Goal: Transaction & Acquisition: Purchase product/service

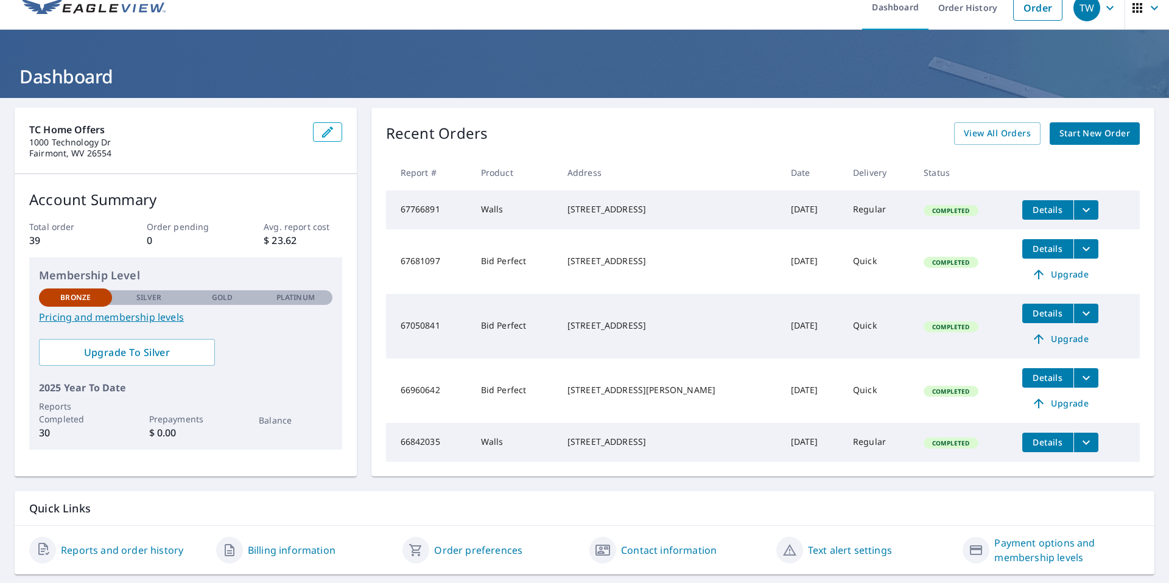
scroll to position [23, 0]
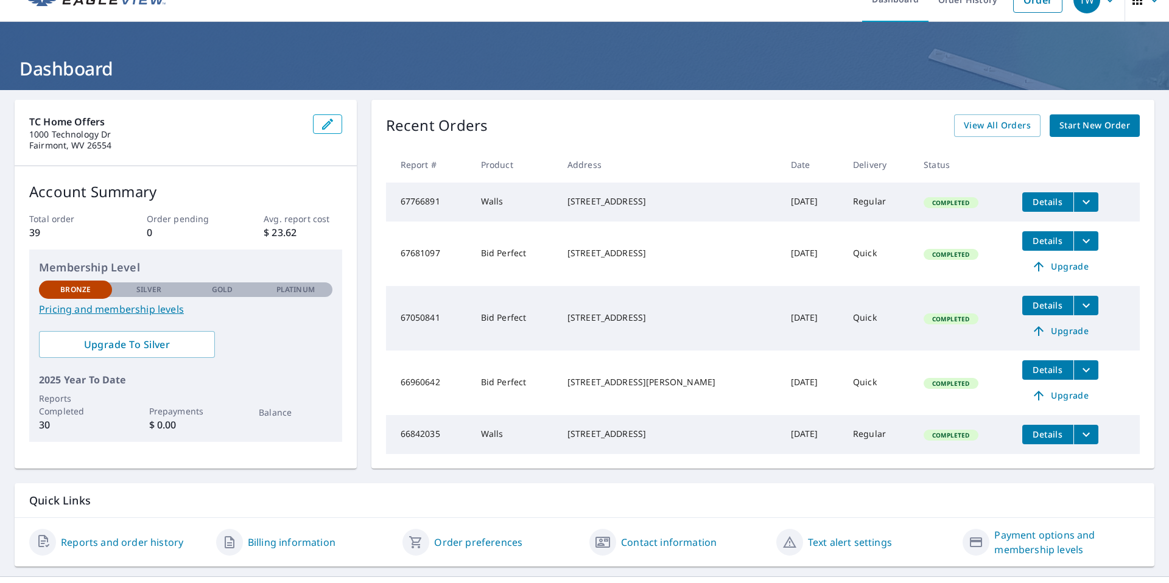
click at [999, 137] on div "Recent Orders View All Orders Start New Order Report # Product Address Date Del…" at bounding box center [762, 284] width 783 height 369
click at [1001, 131] on span "View All Orders" at bounding box center [997, 125] width 67 height 15
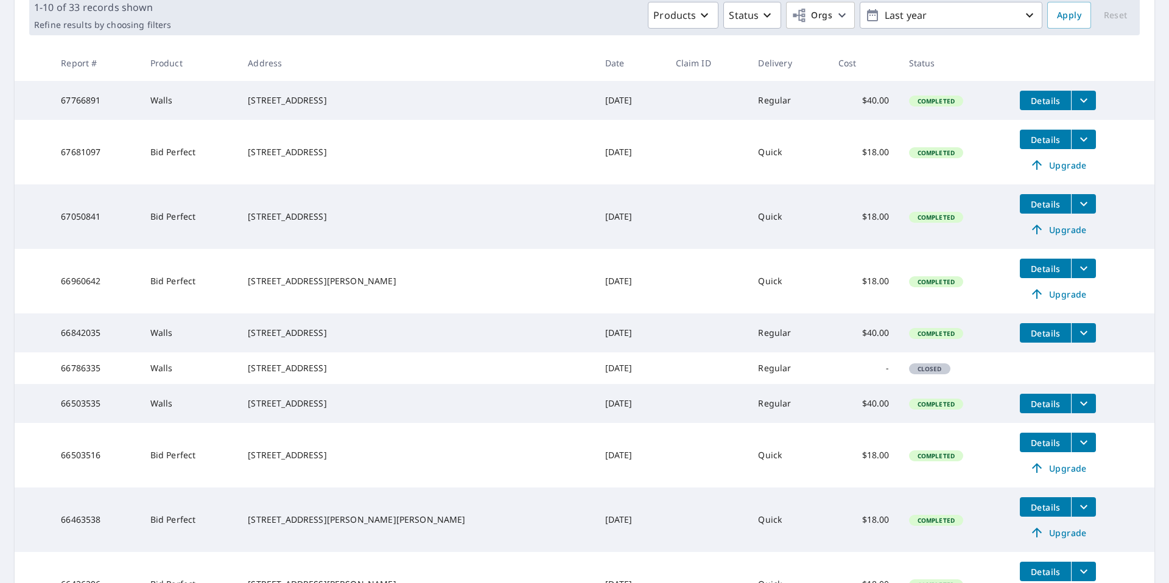
scroll to position [181, 0]
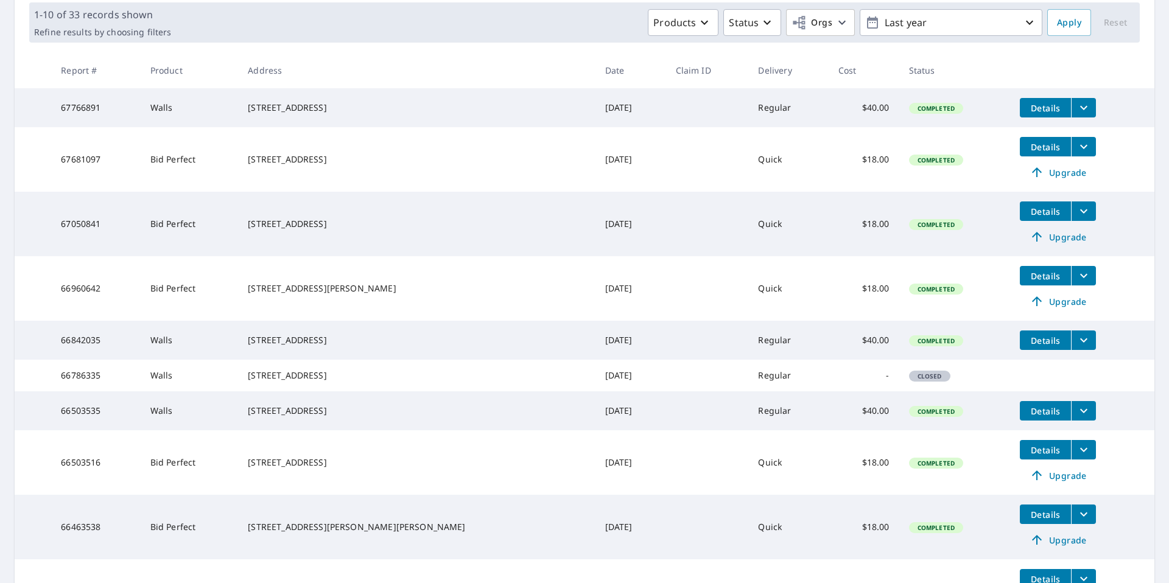
click at [1027, 456] on span "Details" at bounding box center [1045, 450] width 37 height 12
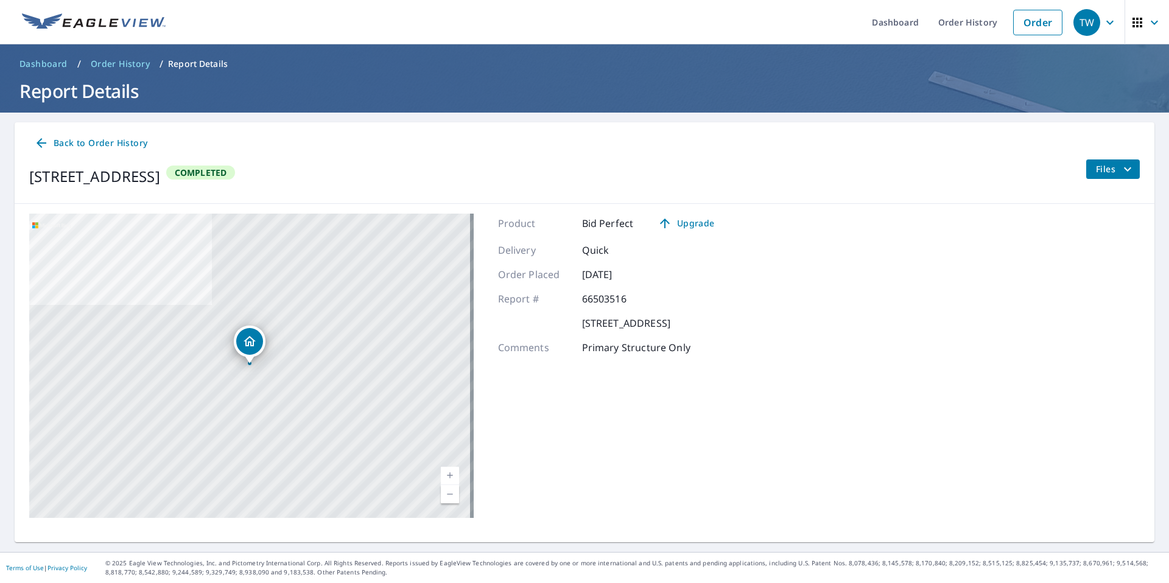
click at [1120, 166] on icon "filesDropdownBtn-66503516" at bounding box center [1127, 169] width 15 height 15
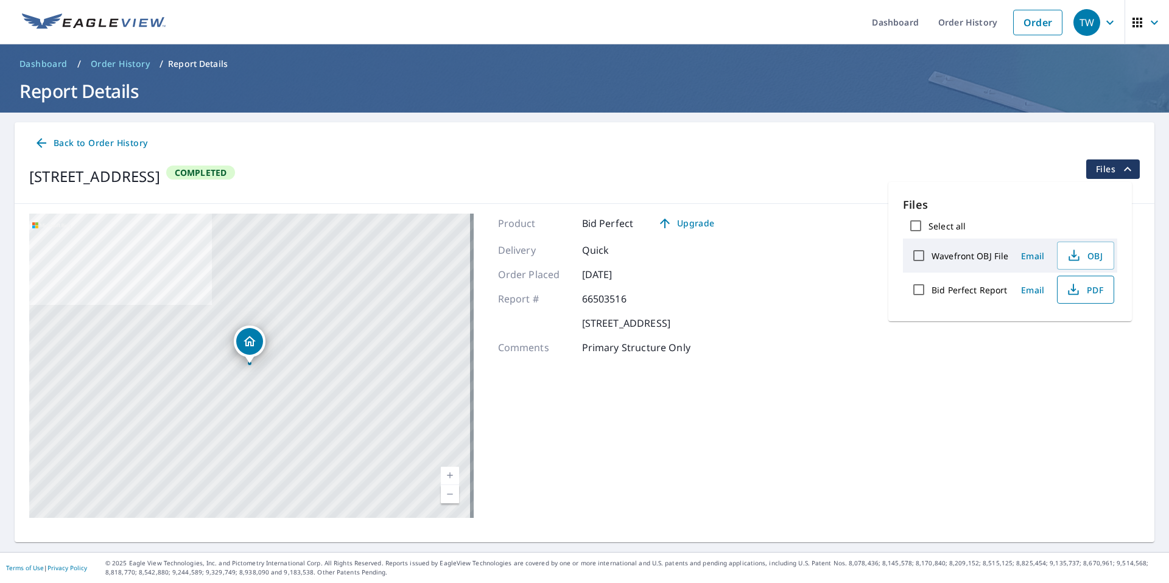
click at [1075, 293] on icon "button" at bounding box center [1073, 289] width 15 height 15
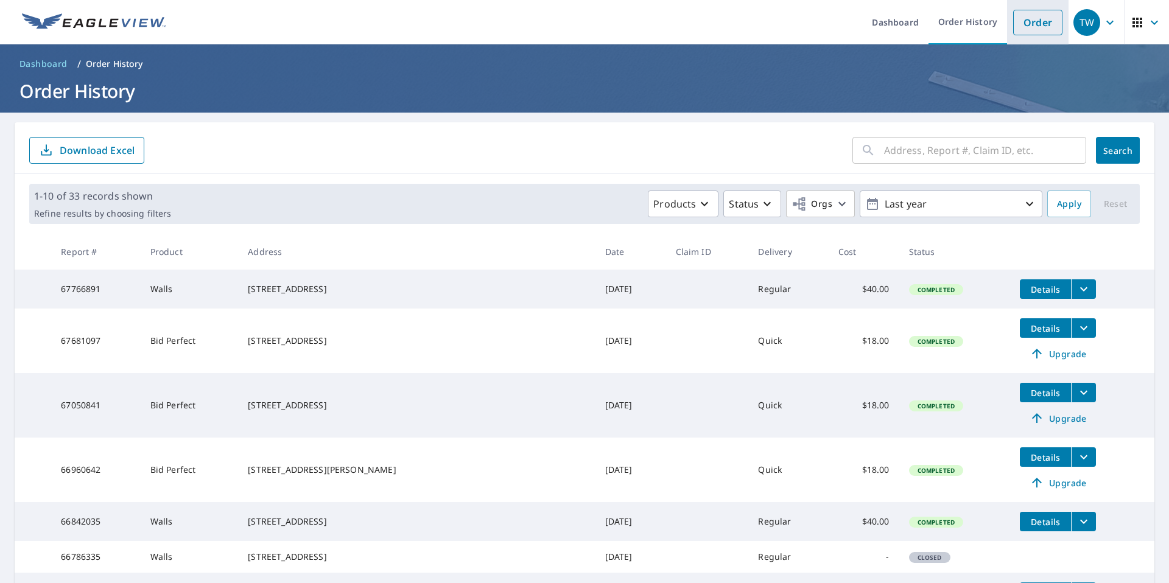
click at [1013, 24] on link "Order" at bounding box center [1037, 23] width 49 height 26
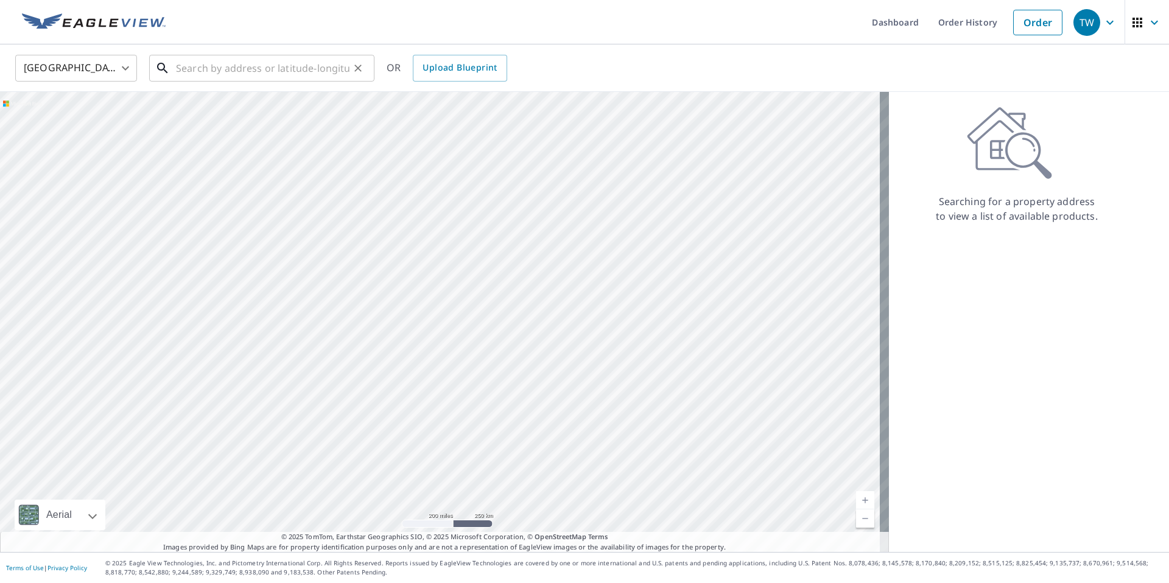
click at [330, 69] on input "text" at bounding box center [262, 68] width 173 height 34
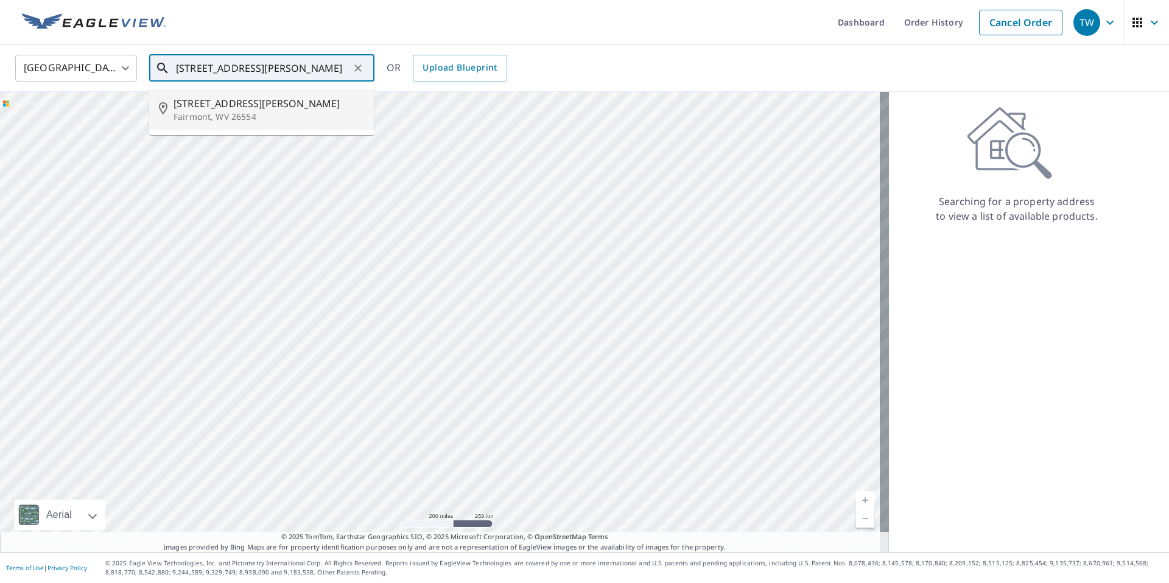
click at [244, 104] on span "[STREET_ADDRESS][PERSON_NAME]" at bounding box center [268, 103] width 191 height 15
type input "[STREET_ADDRESS][PERSON_NAME]"
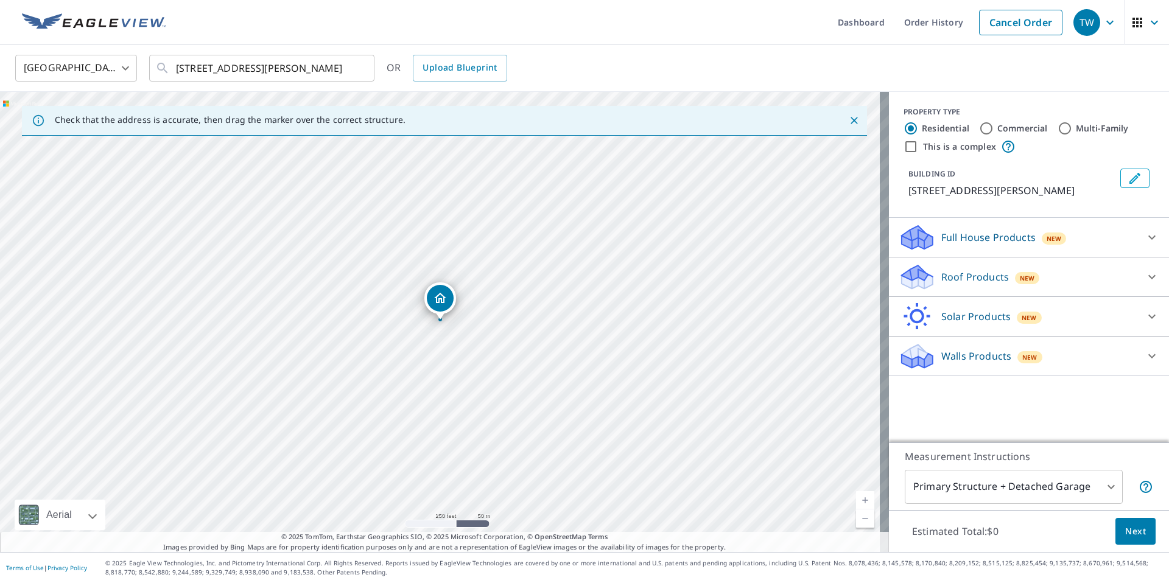
click at [986, 281] on p "Roof Products" at bounding box center [975, 277] width 68 height 15
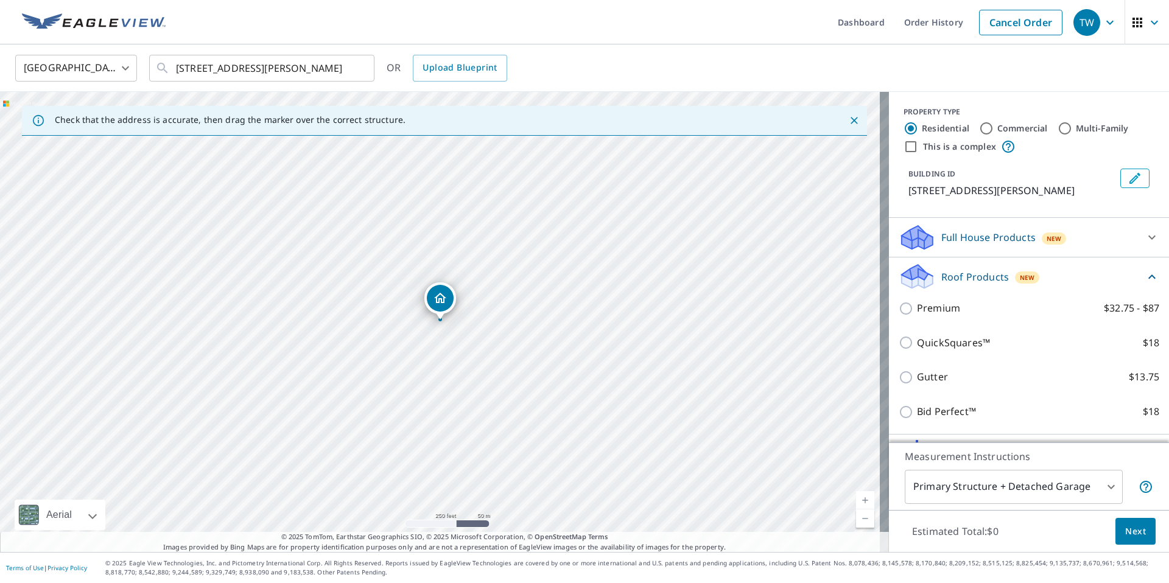
scroll to position [15, 0]
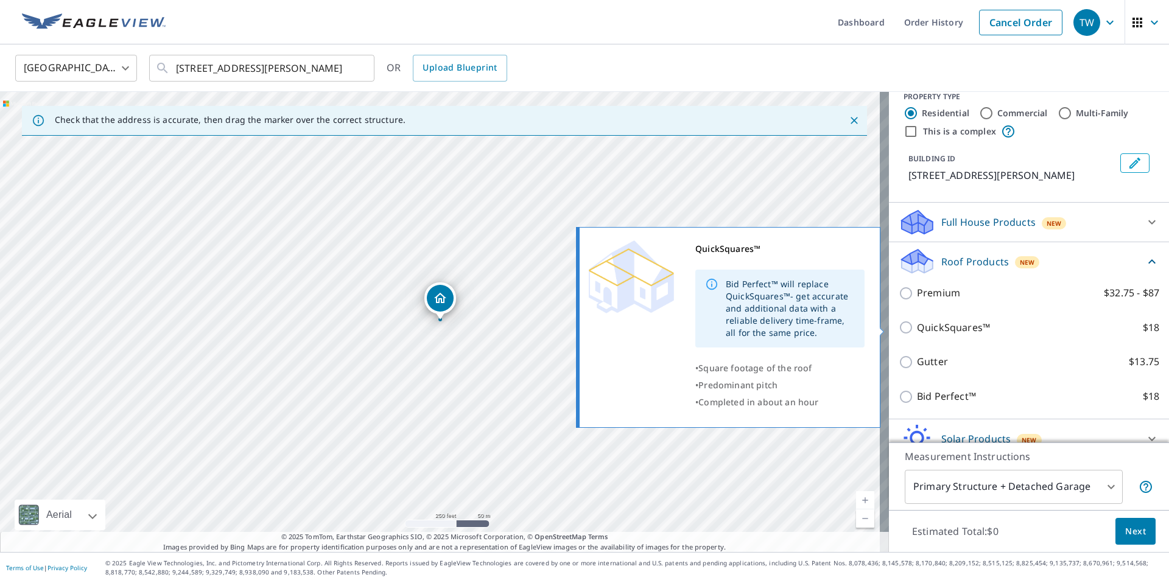
click at [940, 328] on p "QuickSquares™" at bounding box center [953, 327] width 73 height 15
click at [917, 328] on input "QuickSquares™ $18" at bounding box center [907, 327] width 18 height 15
checkbox input "true"
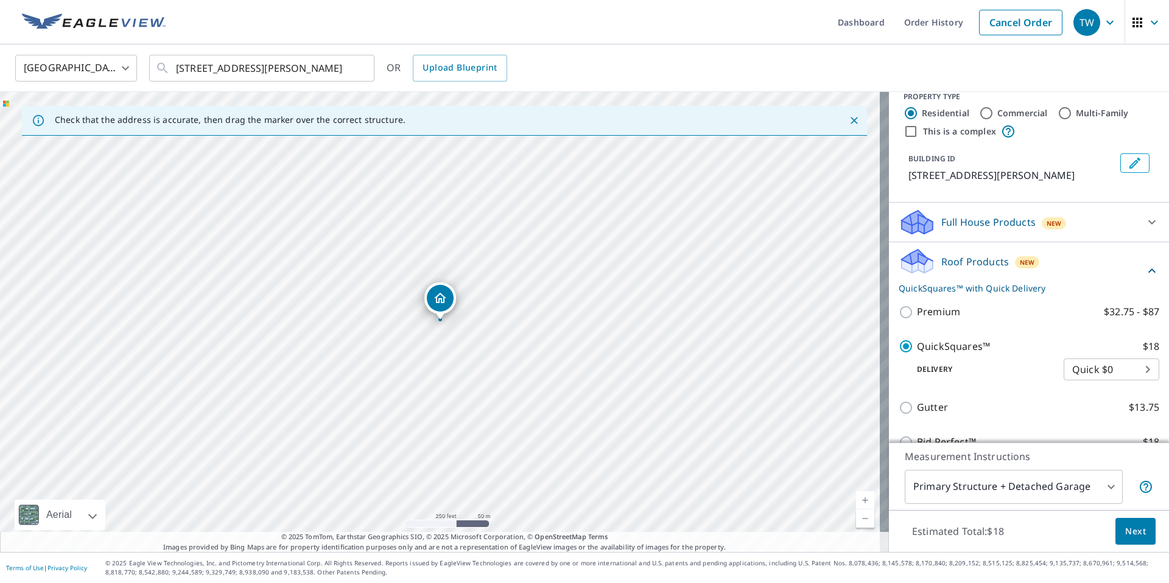
click at [1125, 529] on span "Next" at bounding box center [1135, 531] width 21 height 15
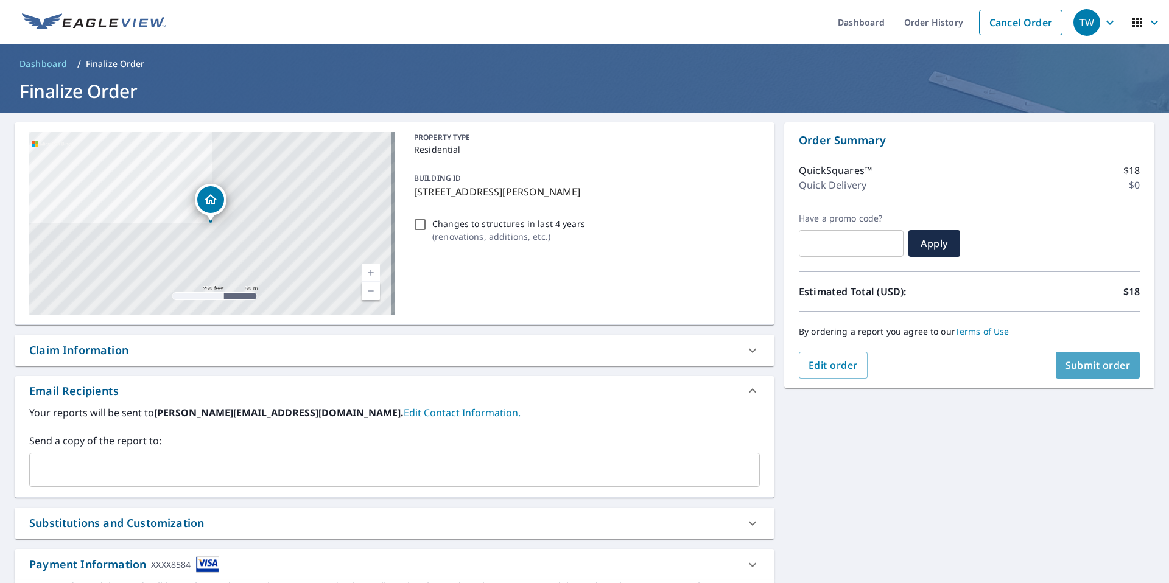
click at [1097, 375] on button "Submit order" at bounding box center [1097, 365] width 85 height 27
